Goal: Find specific page/section: Find specific page/section

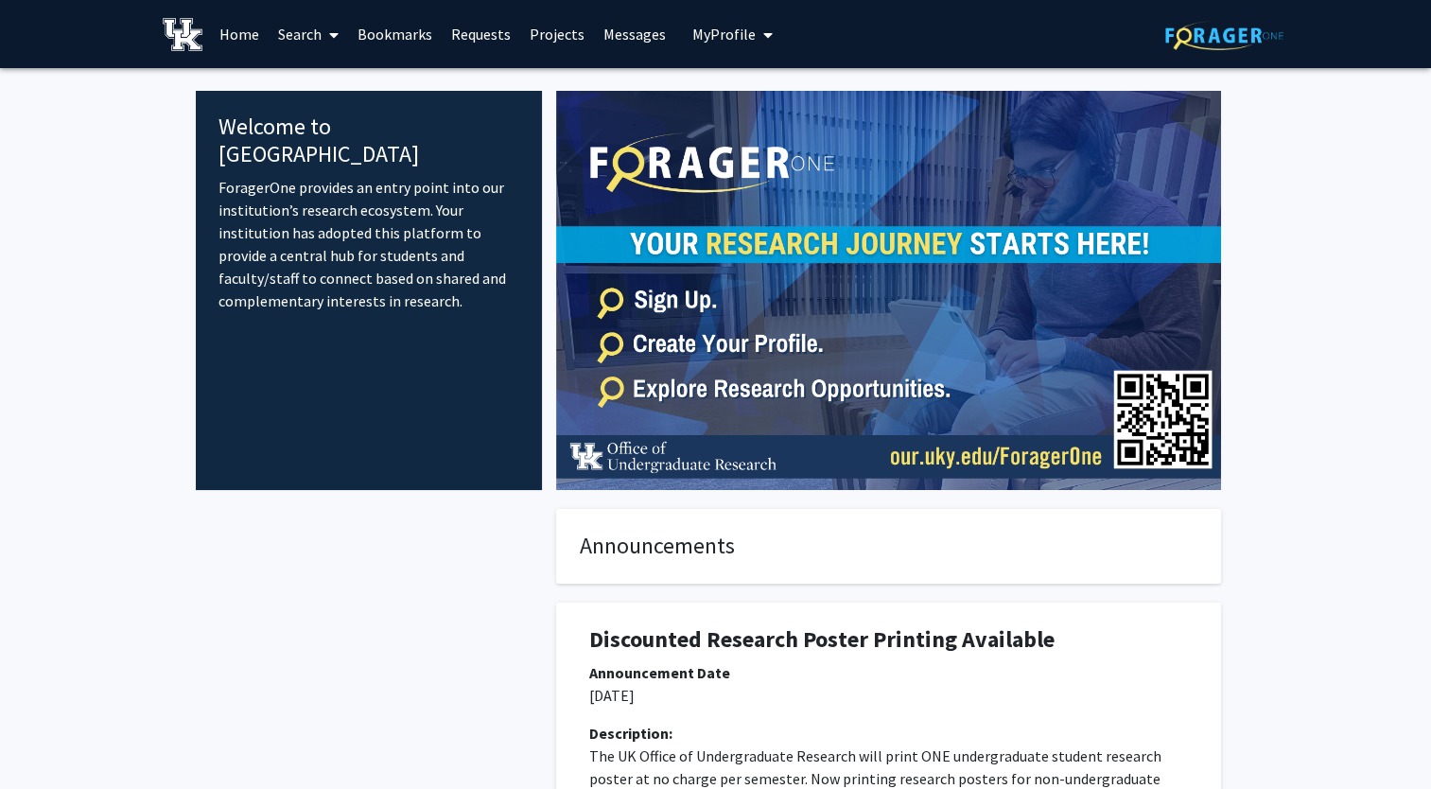
click at [321, 37] on link "Search" at bounding box center [308, 34] width 79 height 66
click at [343, 79] on span "Faculty/Staff" at bounding box center [338, 87] width 139 height 38
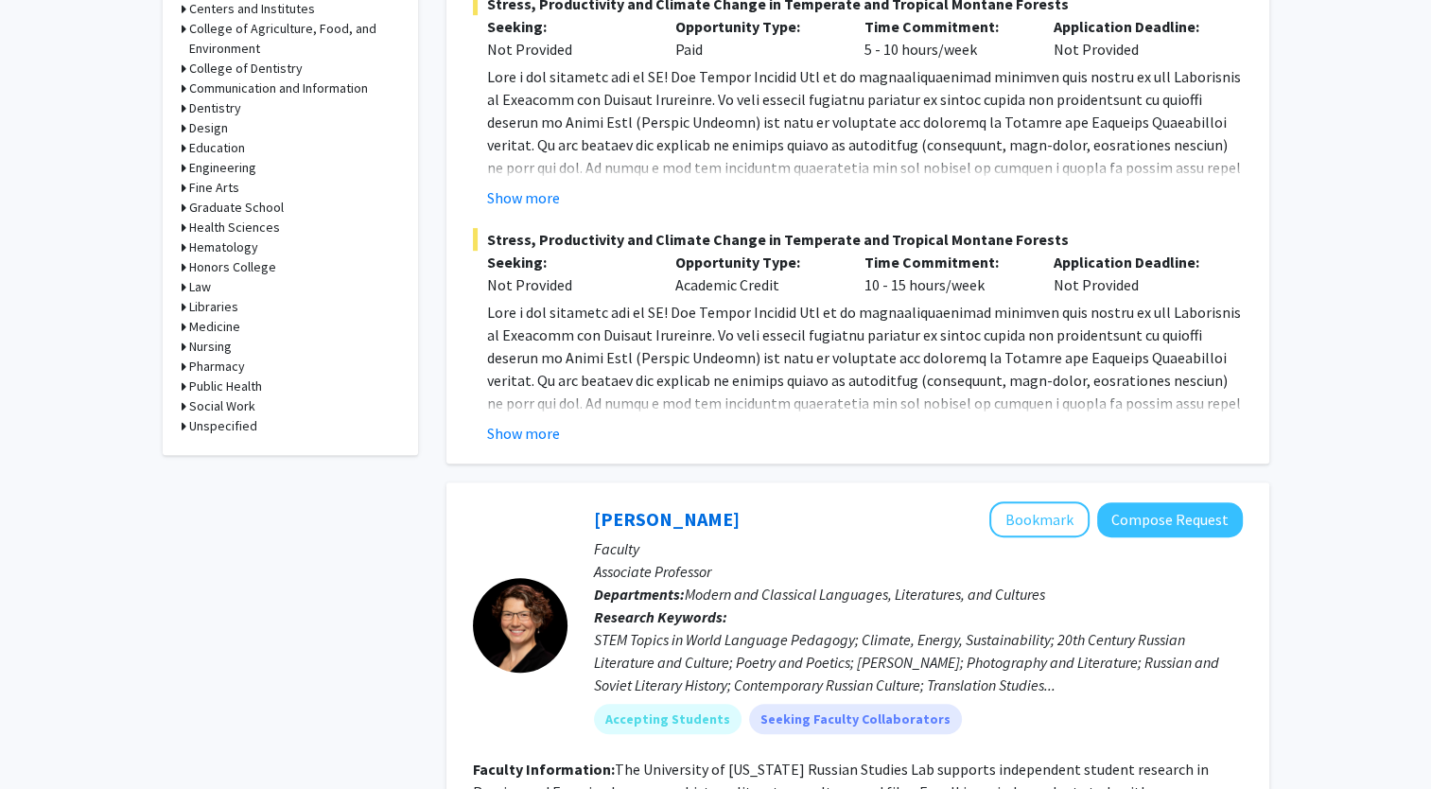
scroll to position [757, 0]
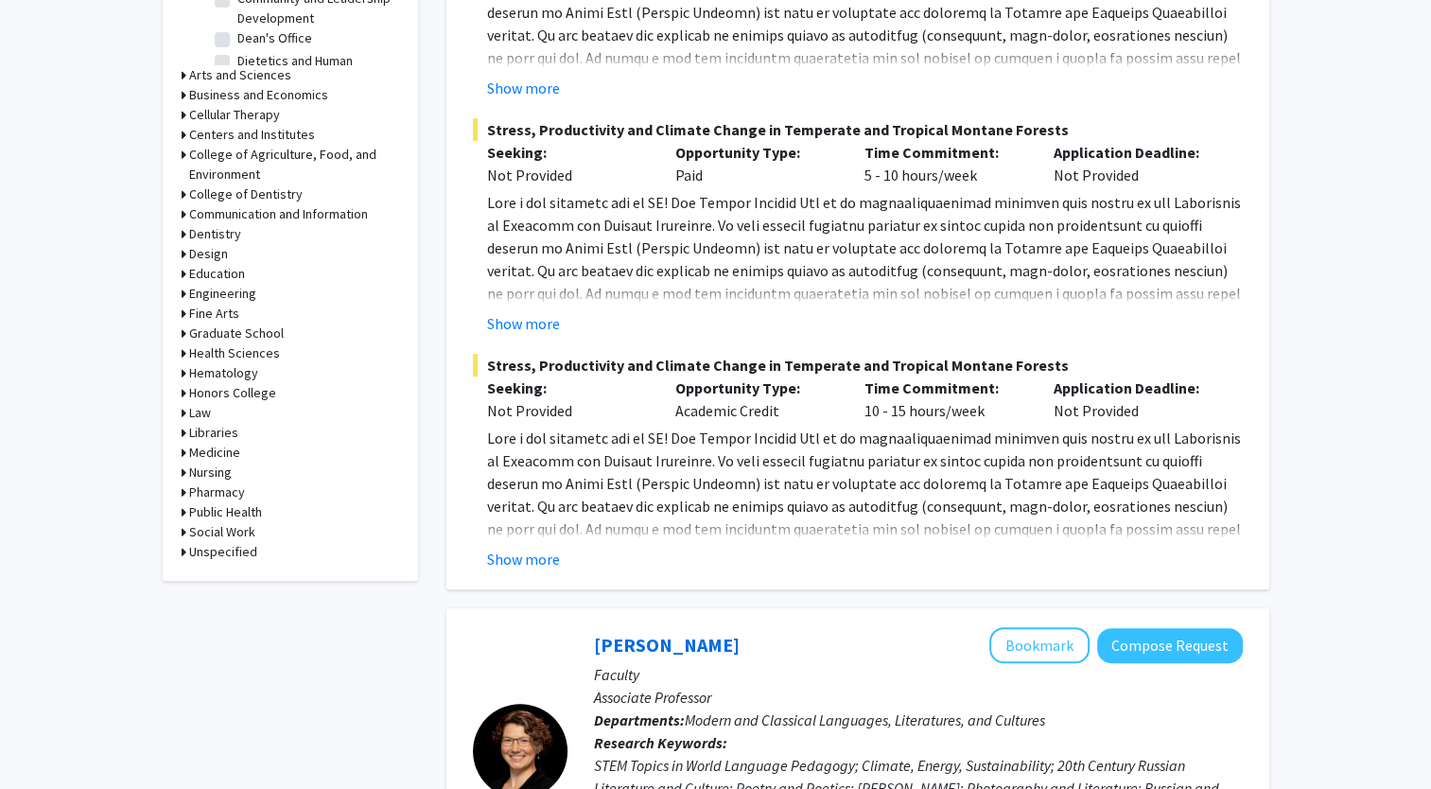
click at [193, 254] on h3 "Design" at bounding box center [208, 254] width 39 height 20
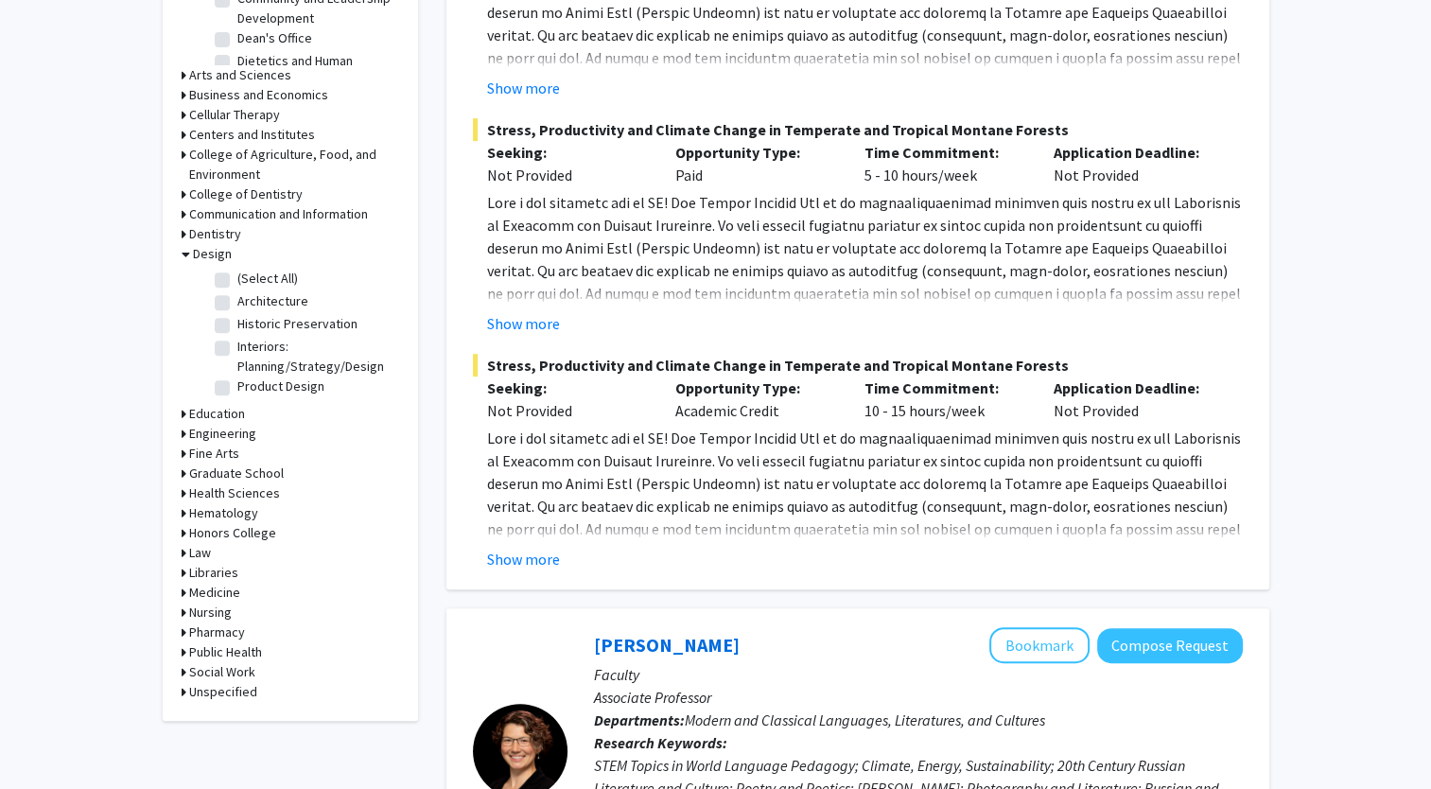
click at [237, 304] on label "Architecture" at bounding box center [272, 301] width 71 height 20
click at [237, 304] on input "Architecture" at bounding box center [243, 297] width 12 height 12
checkbox input "true"
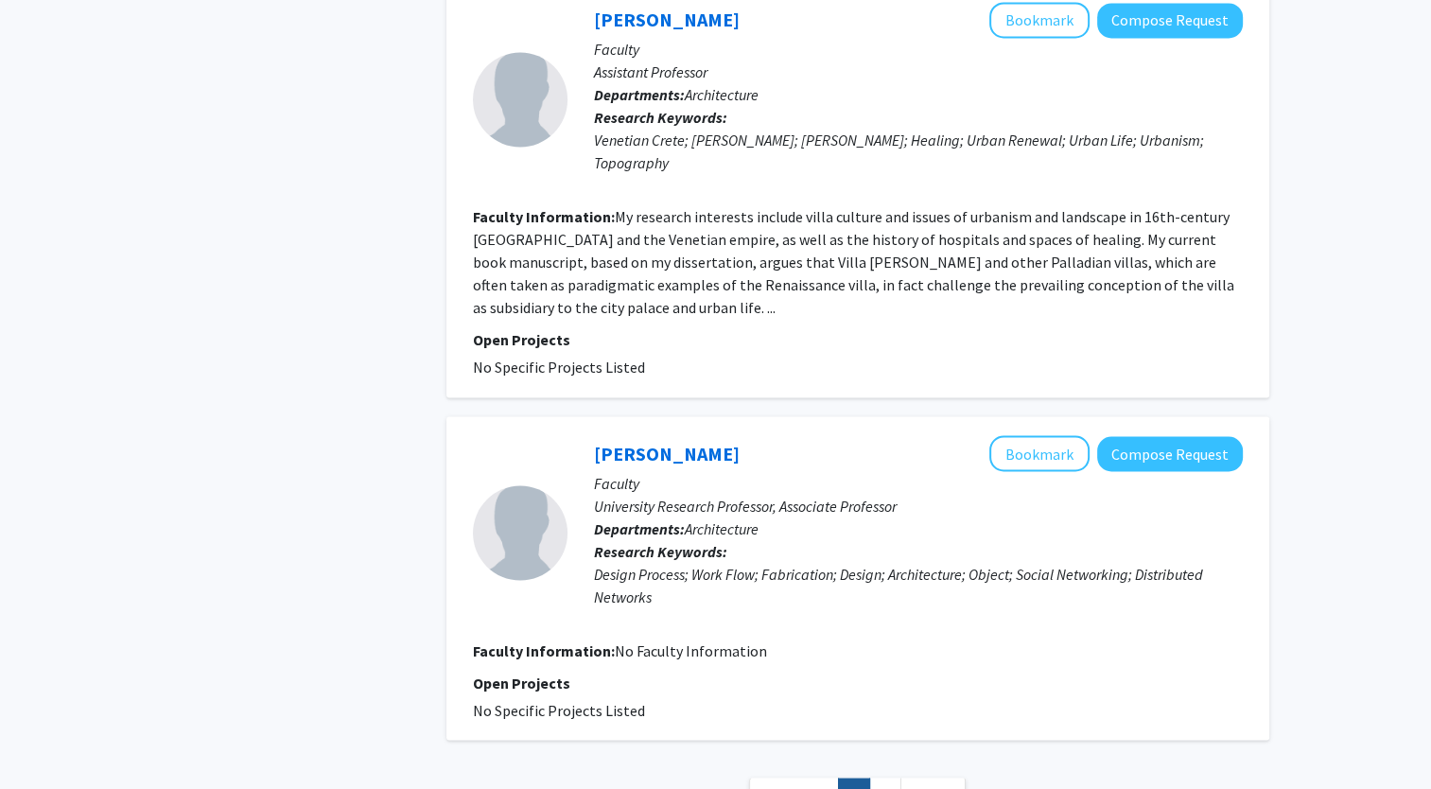
scroll to position [3212, 0]
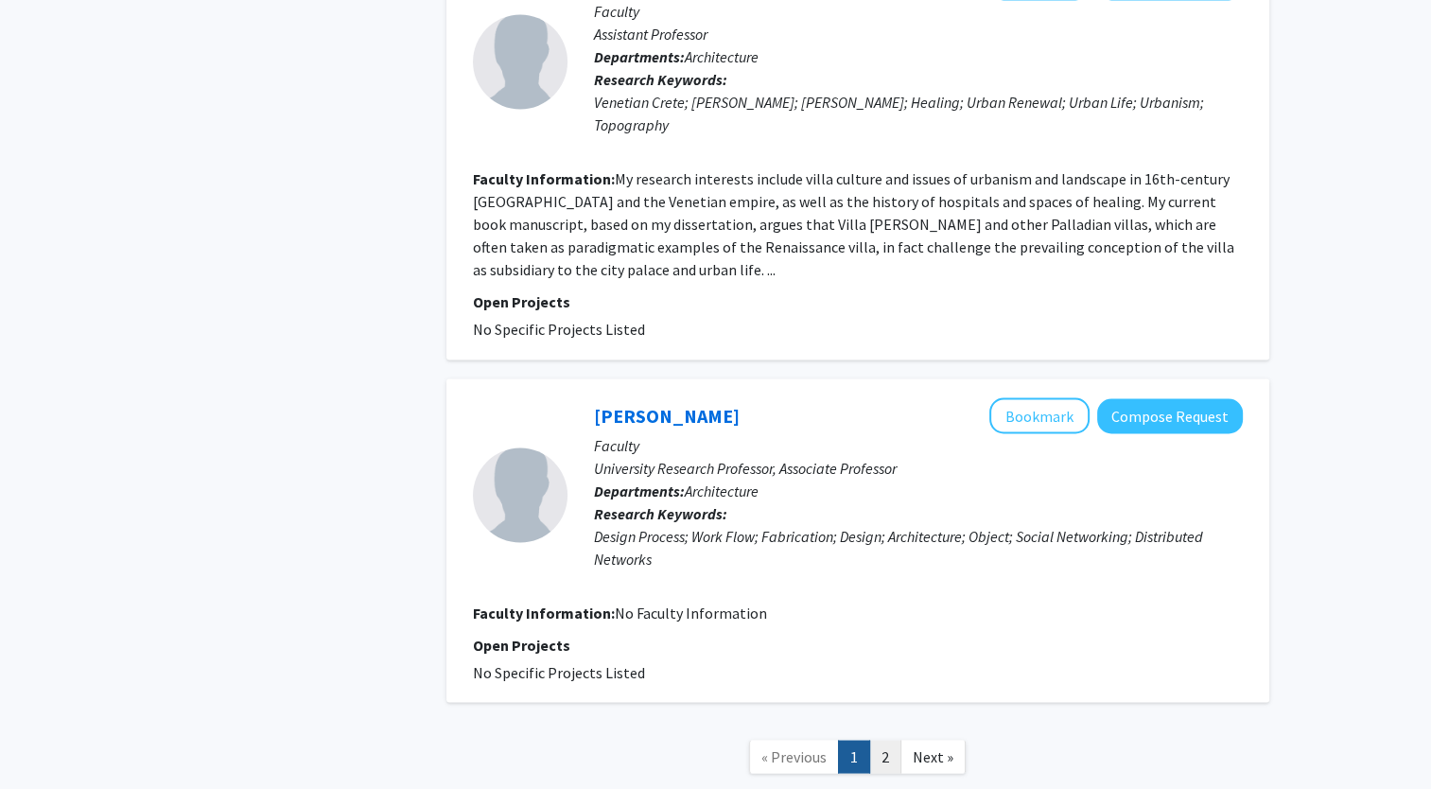
click at [885, 740] on link "2" at bounding box center [885, 756] width 32 height 33
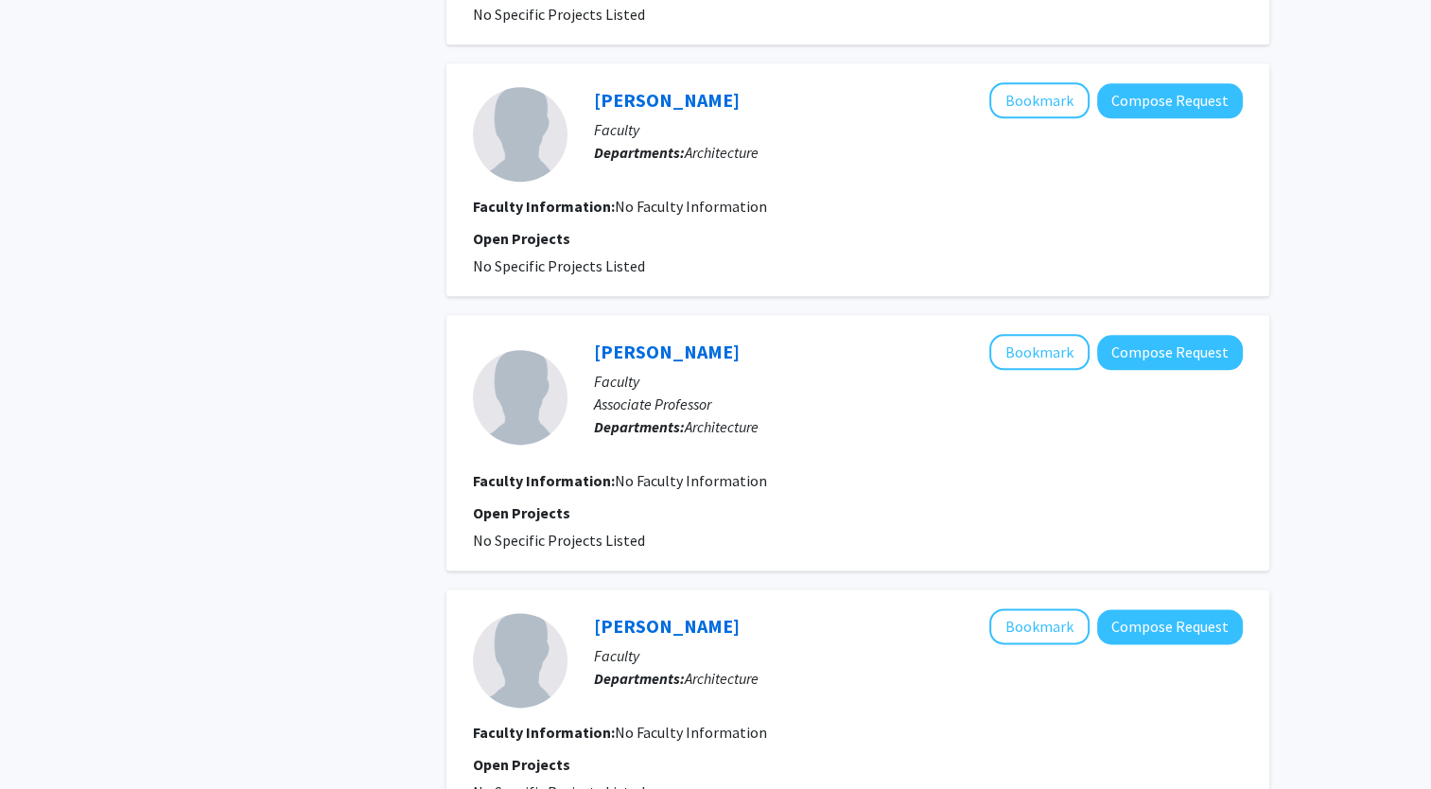
scroll to position [2489, 0]
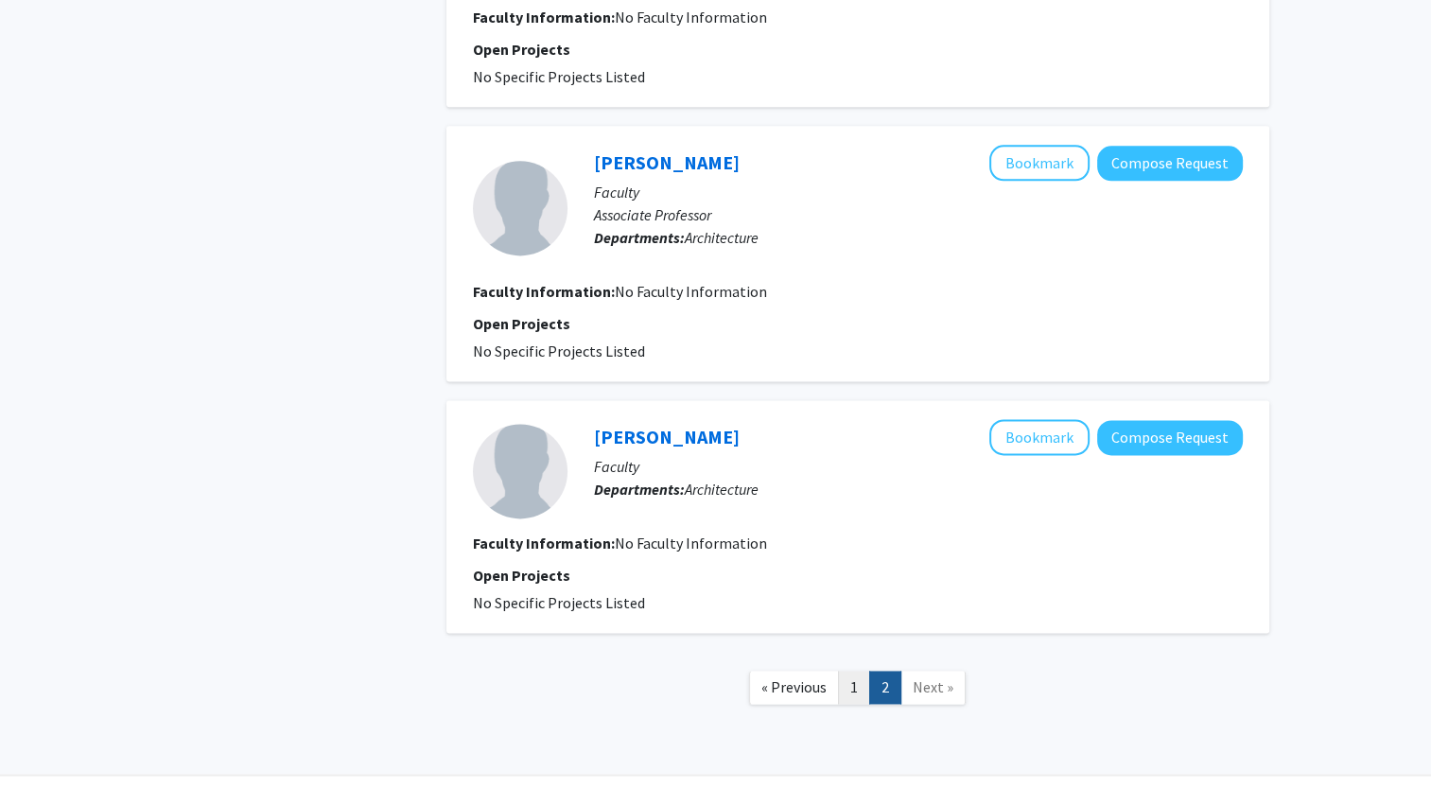
click at [848, 671] on link "1" at bounding box center [854, 687] width 32 height 33
